Goal: Answer question/provide support

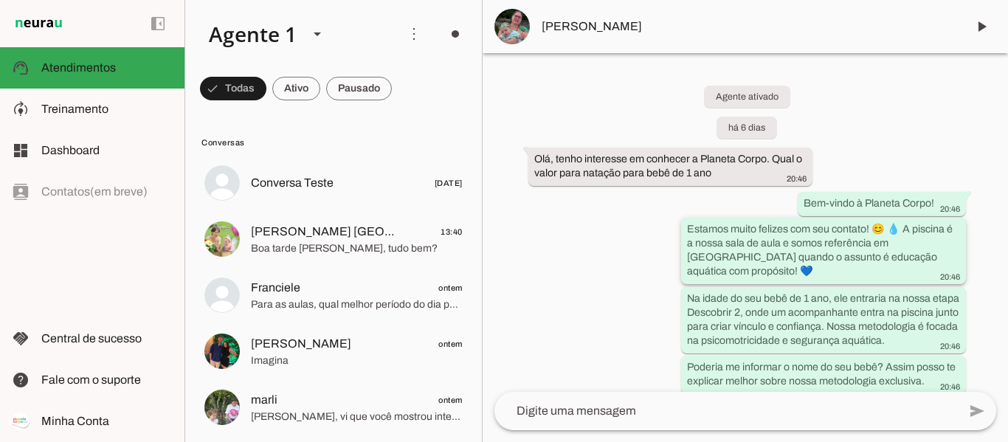
drag, startPoint x: 682, startPoint y: 226, endPoint x: 696, endPoint y: 277, distance: 52.3
click at [696, 277] on whatsapp-message-bubble "Estamos muito felizes com seu contato! 😊 💧 A piscina é a nossa sala de aula e s…" at bounding box center [823, 251] width 285 height 66
drag, startPoint x: 687, startPoint y: 225, endPoint x: 738, endPoint y: 267, distance: 65.4
click at [738, 267] on div "Estamos muito felizes com seu contato! 😊 💧 A piscina é a nossa sala de aula e s…" at bounding box center [823, 252] width 273 height 60
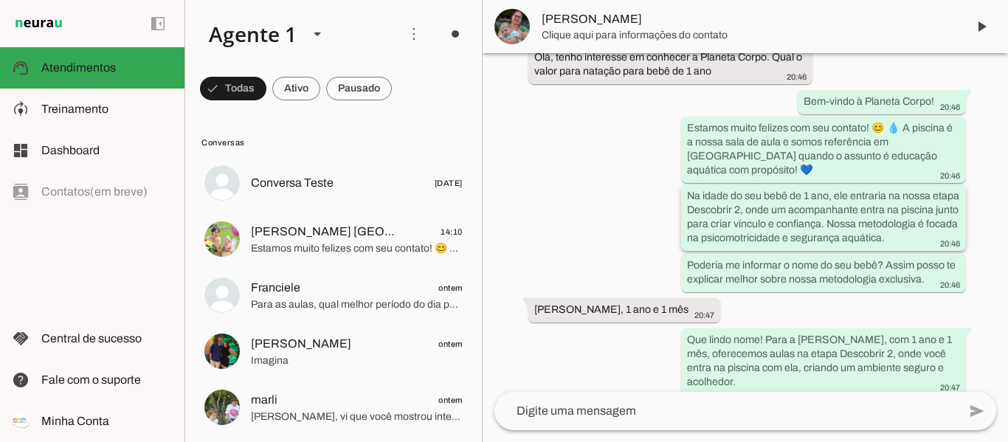
scroll to position [130, 0]
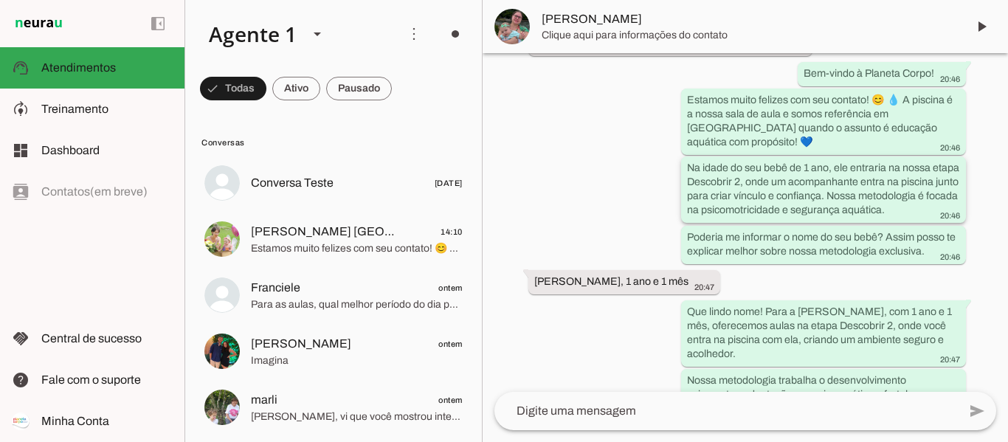
drag, startPoint x: 686, startPoint y: 167, endPoint x: 743, endPoint y: 222, distance: 78.8
click at [743, 221] on div "Na idade do seu bebê de 1 ano, ele entraria na nossa etapa Descobrir 2, onde um…" at bounding box center [823, 191] width 273 height 60
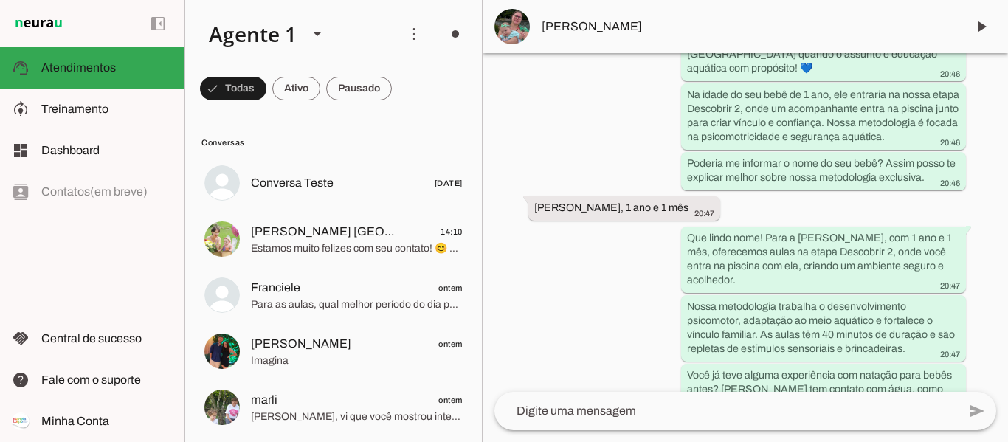
scroll to position [232, 0]
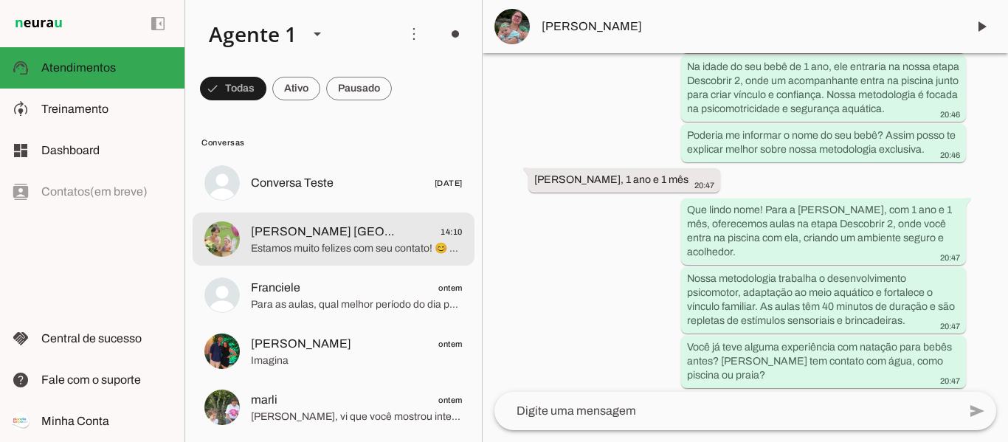
click at [287, 241] on span "Estamos muito felizes com seu contato! 😊 💧 A piscina é a nossa sala de aula e s…" at bounding box center [357, 248] width 212 height 15
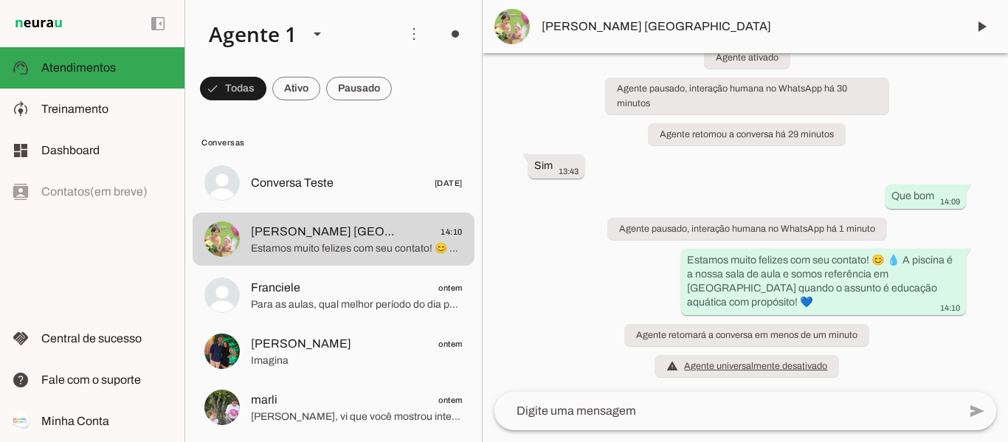
scroll to position [74, 0]
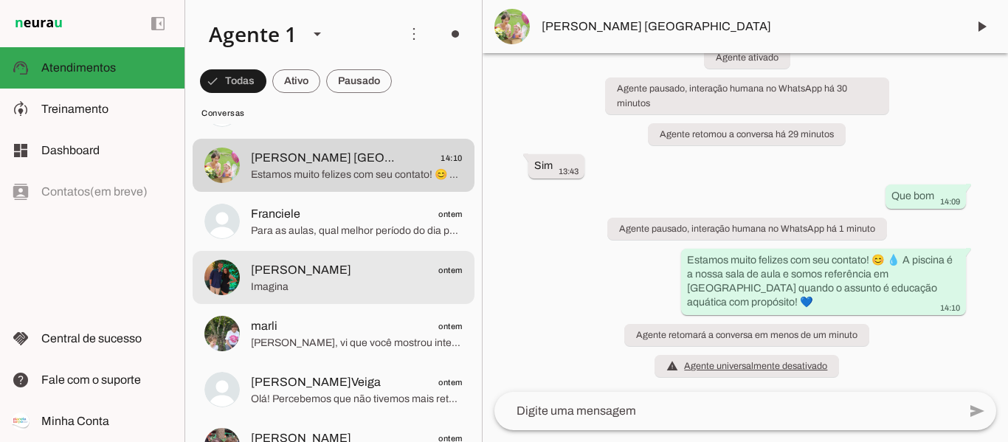
click at [328, 271] on span "[PERSON_NAME] ontem" at bounding box center [357, 270] width 212 height 18
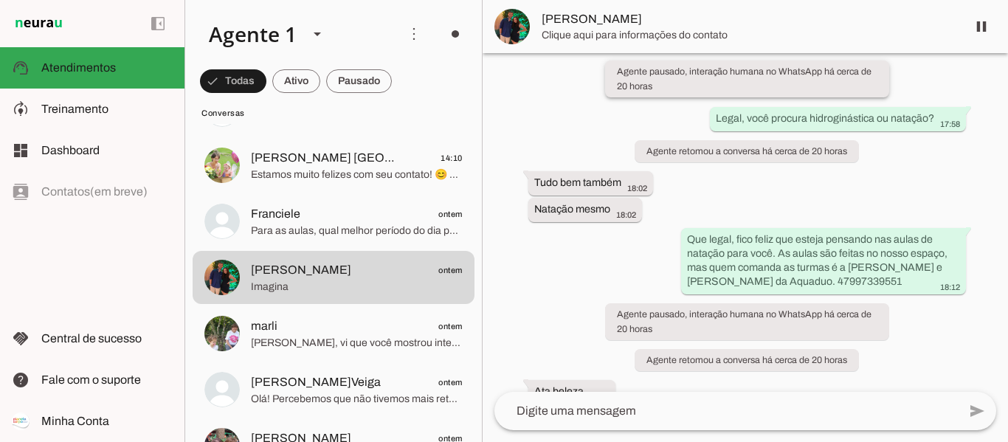
scroll to position [13, 0]
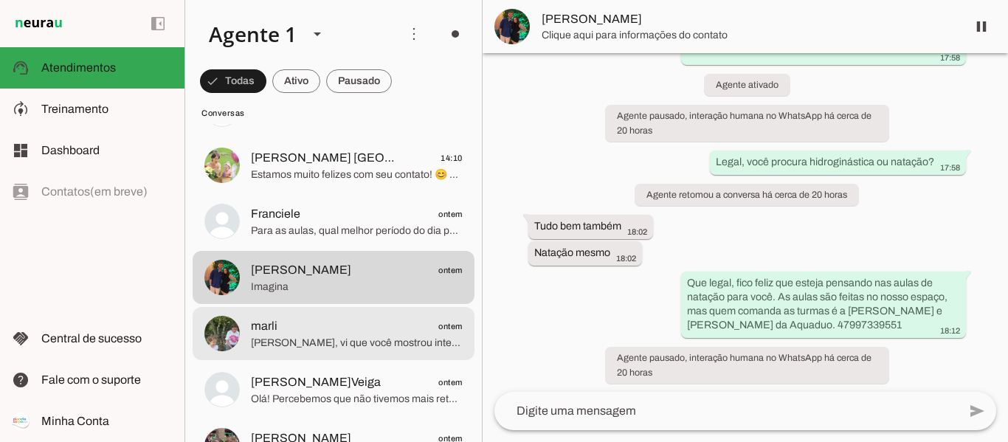
click at [313, 344] on span "[PERSON_NAME], vi que você mostrou interesse em hidroginástica. As aulas seriam…" at bounding box center [357, 343] width 212 height 15
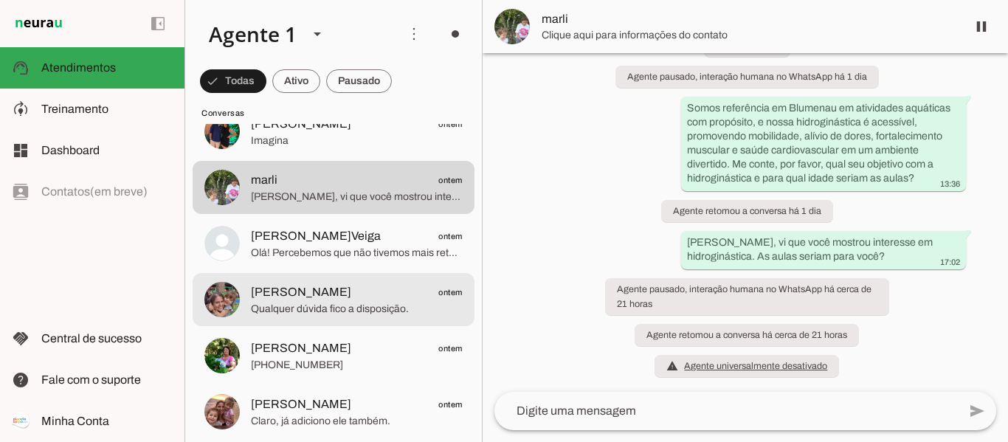
scroll to position [221, 0]
click at [310, 300] on span "Qualquer dúvida fico a disposição." at bounding box center [357, 307] width 212 height 15
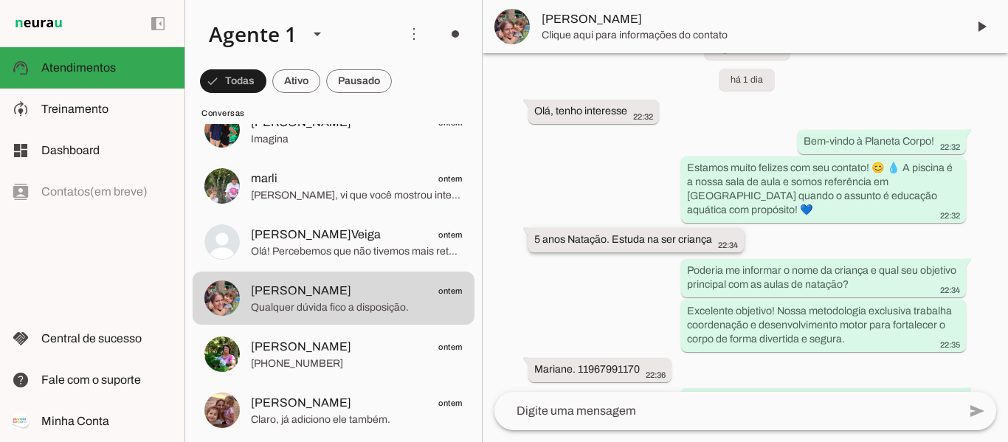
scroll to position [88, 0]
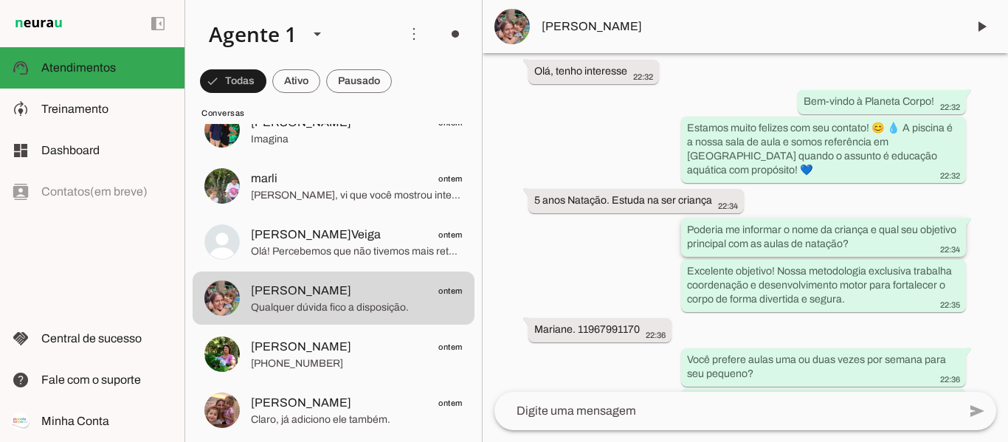
drag, startPoint x: 687, startPoint y: 226, endPoint x: 884, endPoint y: 240, distance: 197.4
click at [0, 0] on slot "Poderia me informar o nome da criança e qual seu objetivo principal com as aula…" at bounding box center [0, 0] width 0 height 0
